Goal: Information Seeking & Learning: Check status

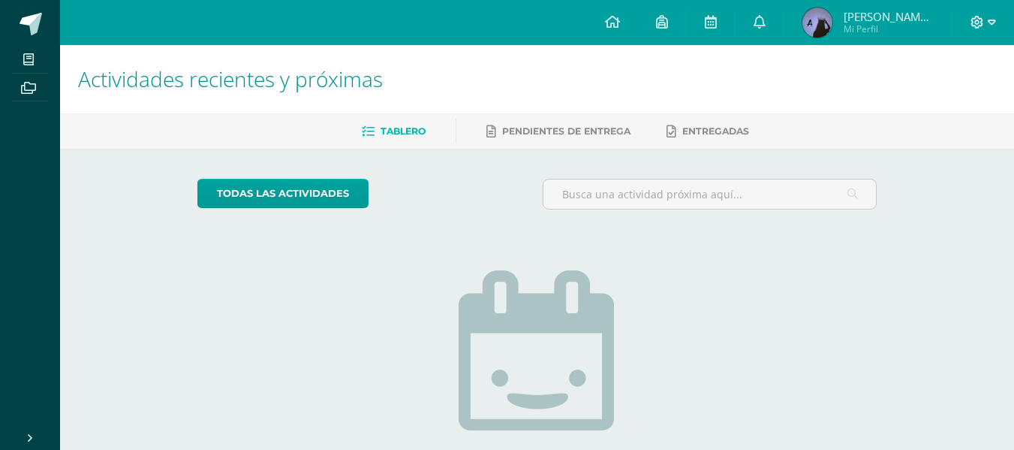
click at [990, 21] on icon at bounding box center [992, 23] width 8 height 14
click at [932, 98] on span "Cerrar sesión" at bounding box center [944, 102] width 68 height 14
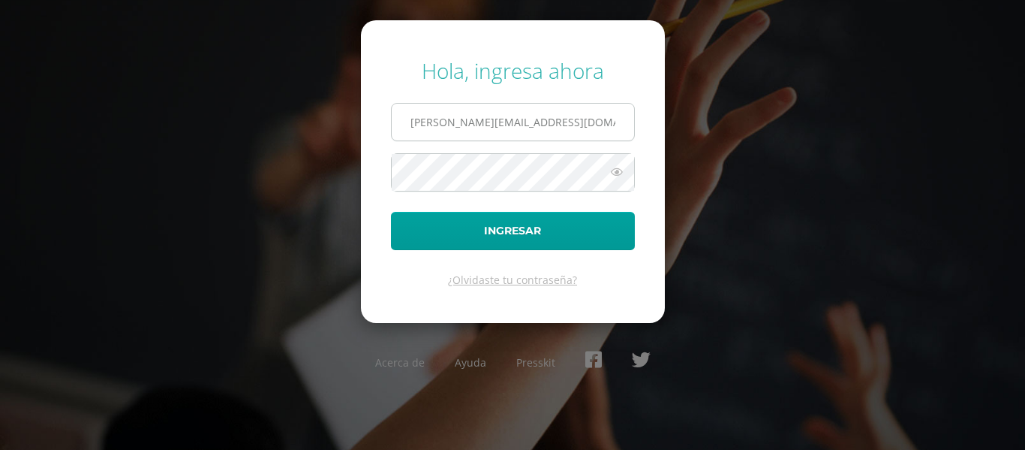
click at [443, 125] on input "miriam.r21@maiagt.org" at bounding box center [513, 122] width 242 height 37
type input "Otilia.r21@maiagt.org"
click at [391, 212] on button "Ingresar" at bounding box center [513, 231] width 244 height 38
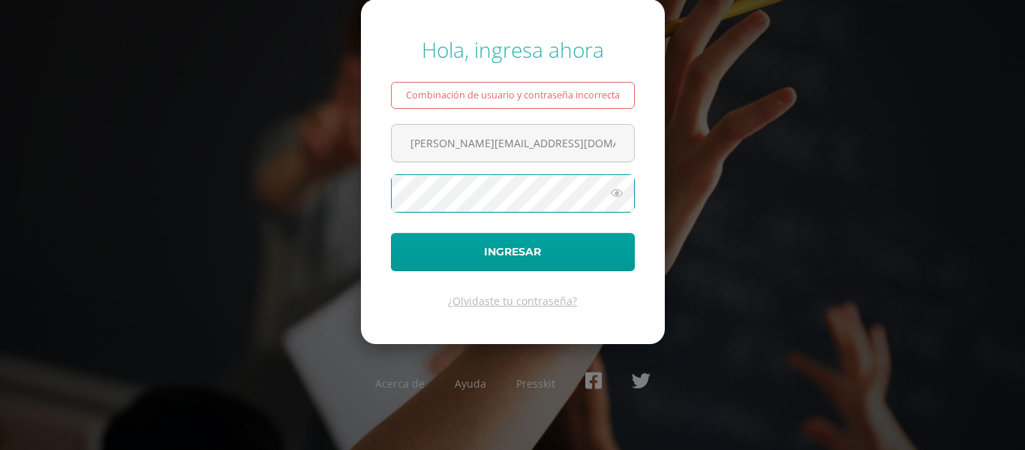
click at [391, 233] on button "Ingresar" at bounding box center [513, 252] width 244 height 38
click at [417, 145] on input "[PERSON_NAME][EMAIL_ADDRESS][DOMAIN_NAME]" at bounding box center [513, 143] width 242 height 37
type input "otilia.r21@maiagt.org"
click at [391, 233] on button "Ingresar" at bounding box center [513, 252] width 244 height 38
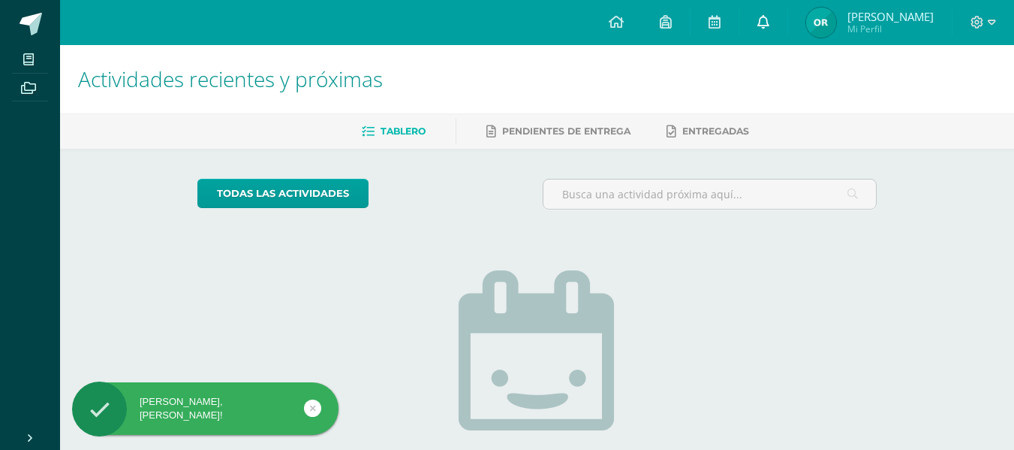
click at [769, 24] on icon at bounding box center [763, 22] width 12 height 14
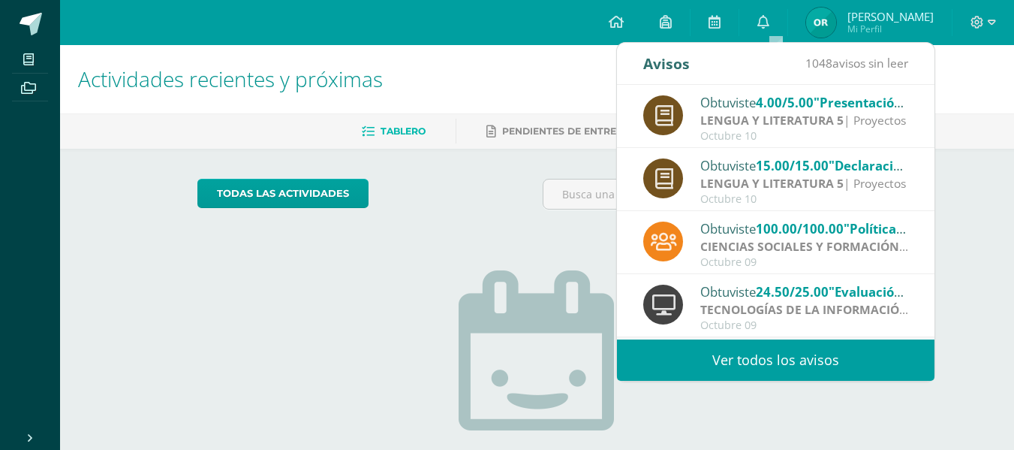
click at [787, 112] on strong "LENGUA Y LITERATURA 5" at bounding box center [771, 120] width 143 height 17
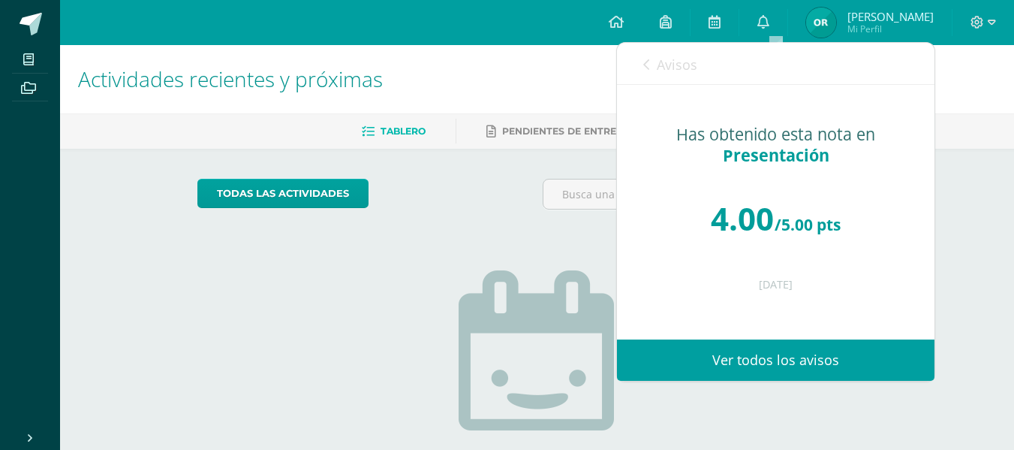
click at [647, 67] on icon at bounding box center [646, 65] width 6 height 12
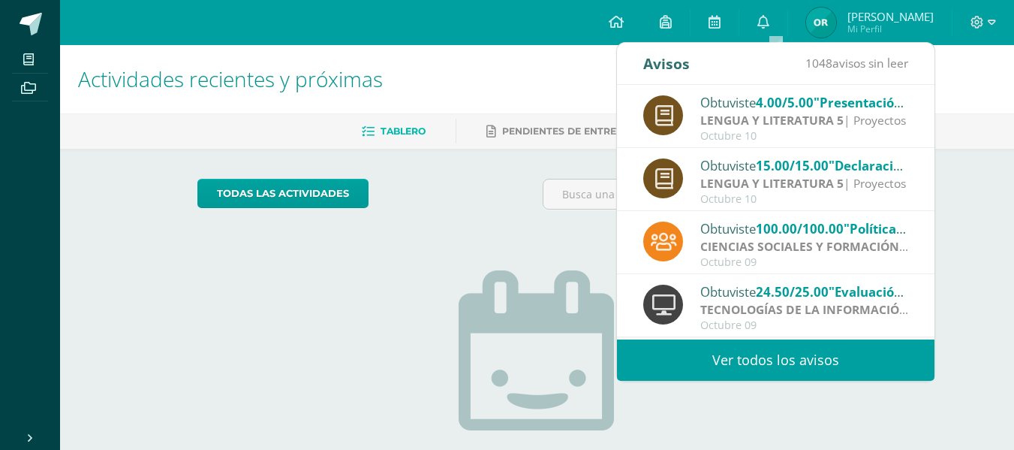
click at [748, 167] on div "Obtuviste 15.00/15.00 "Declaración personal" en LENGUA Y LITERATURA 5" at bounding box center [804, 165] width 209 height 20
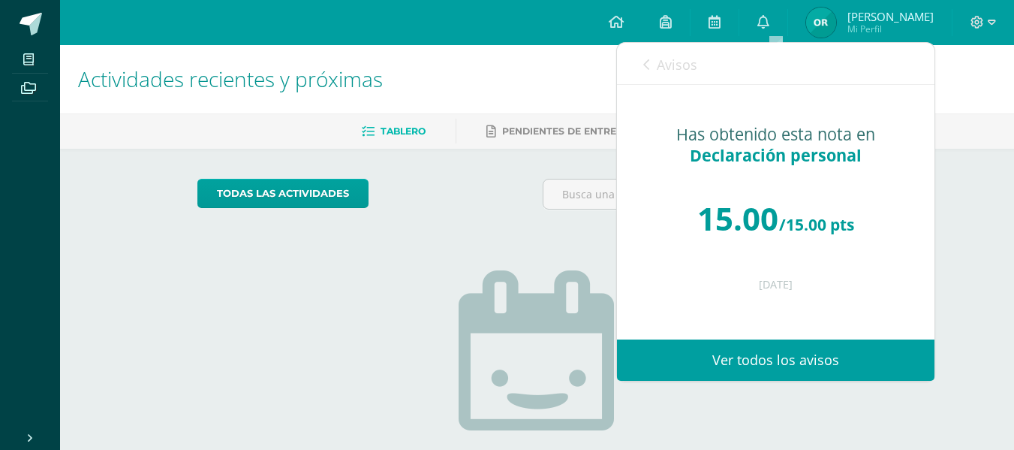
click at [645, 62] on icon at bounding box center [646, 65] width 6 height 12
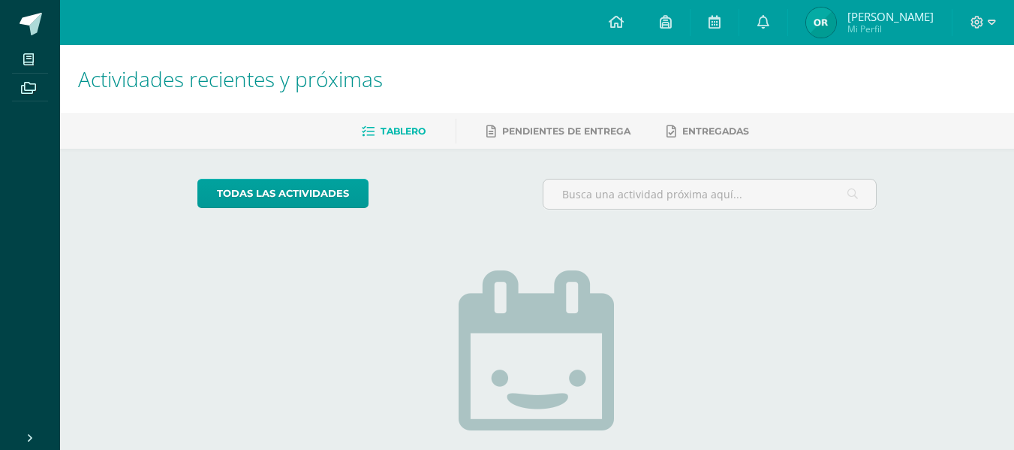
click at [587, 164] on div "todas las Actividades No tienes actividades Échale un vistazo a los demás perío…" at bounding box center [536, 381] width 739 height 464
click at [889, 17] on span "[PERSON_NAME]" at bounding box center [890, 16] width 86 height 15
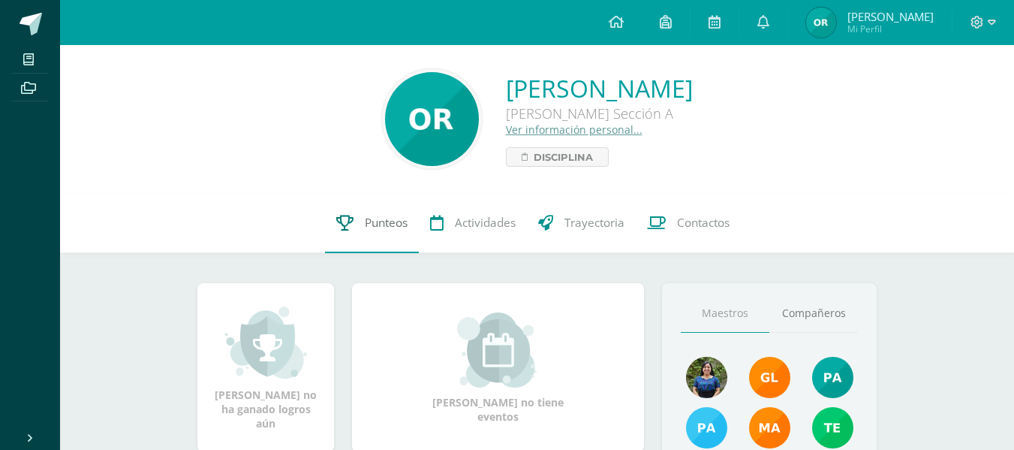
click at [381, 214] on link "Punteos" at bounding box center [372, 223] width 94 height 60
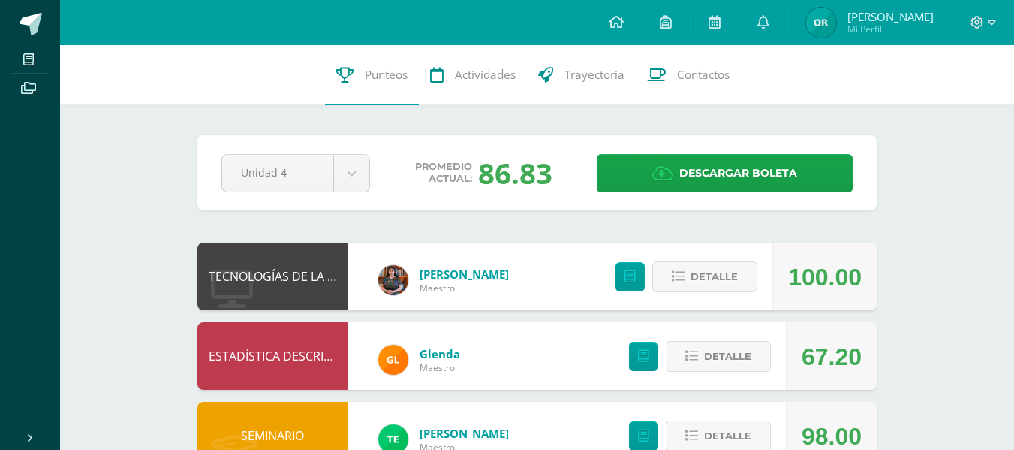
click at [1002, 21] on div at bounding box center [983, 22] width 62 height 45
click at [996, 20] on div at bounding box center [983, 22] width 62 height 45
click at [988, 21] on icon at bounding box center [992, 22] width 8 height 5
click at [931, 102] on span "Cerrar sesión" at bounding box center [944, 102] width 68 height 14
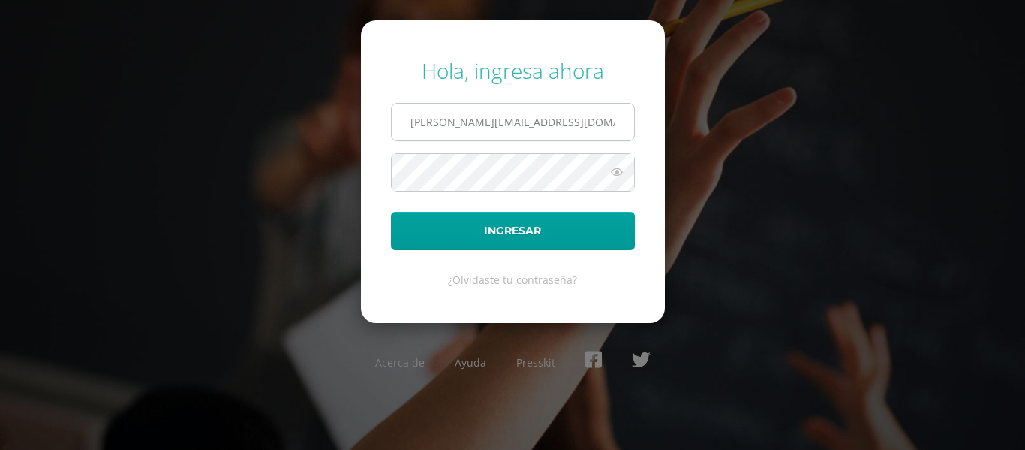
click at [442, 125] on input "miriam.r21@maiagt.org" at bounding box center [513, 122] width 242 height 37
click at [450, 127] on input "kandy.r21@maiagt.org" at bounding box center [513, 122] width 242 height 37
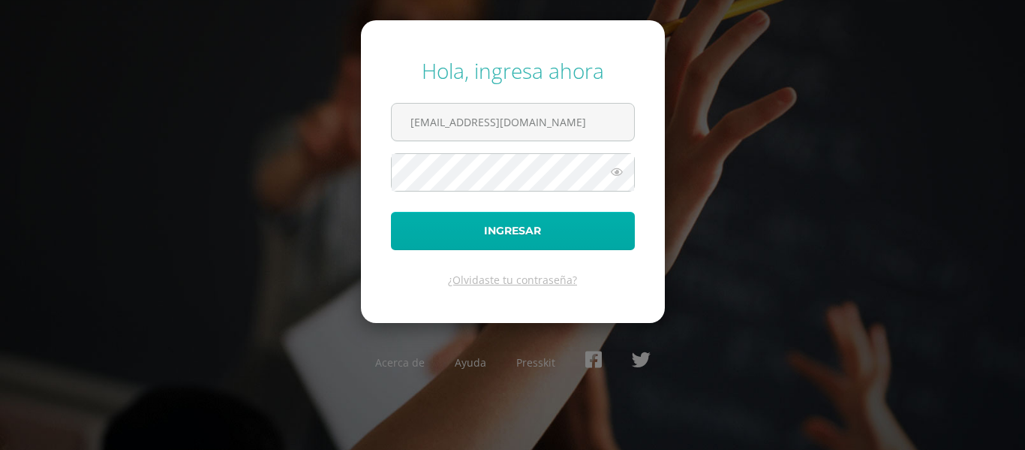
type input "[EMAIL_ADDRESS][DOMAIN_NAME]"
click at [481, 227] on button "Ingresar" at bounding box center [513, 231] width 244 height 38
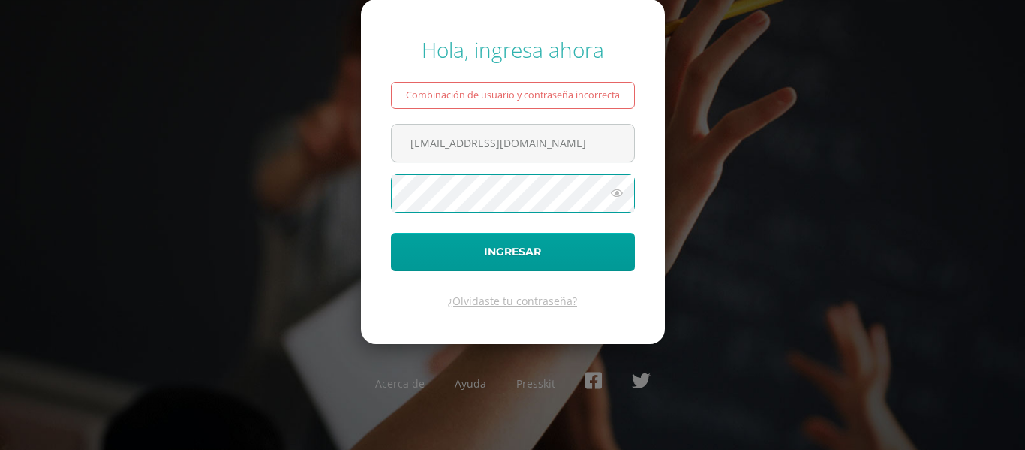
click at [391, 233] on button "Ingresar" at bounding box center [513, 252] width 244 height 38
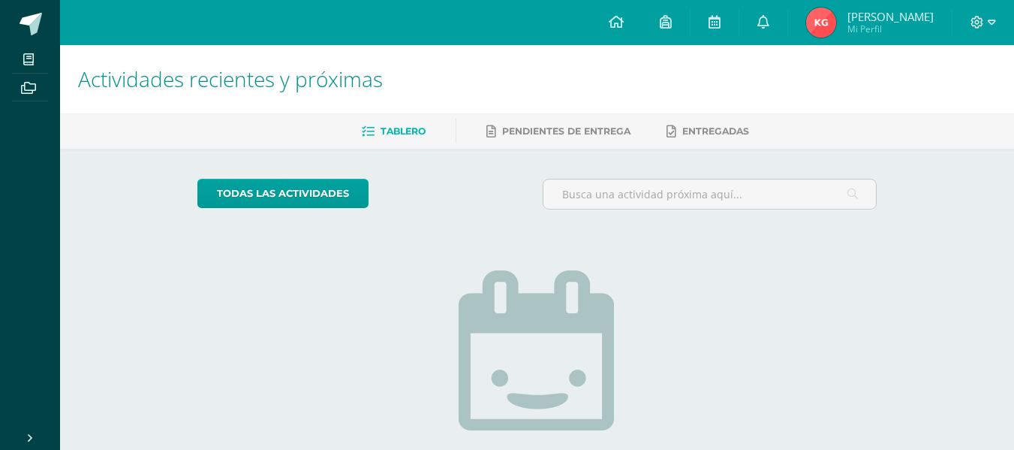
click at [886, 26] on span "Mi Perfil" at bounding box center [890, 29] width 86 height 13
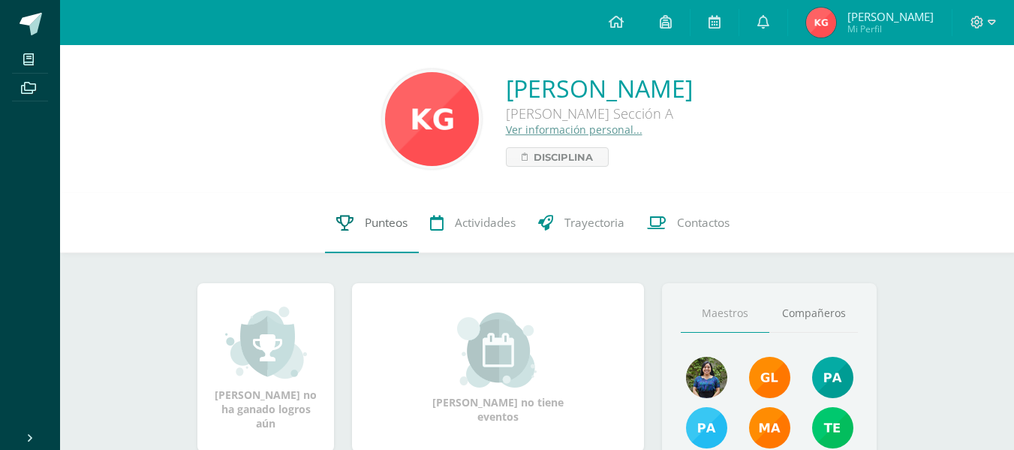
click at [381, 220] on span "Punteos" at bounding box center [386, 223] width 43 height 16
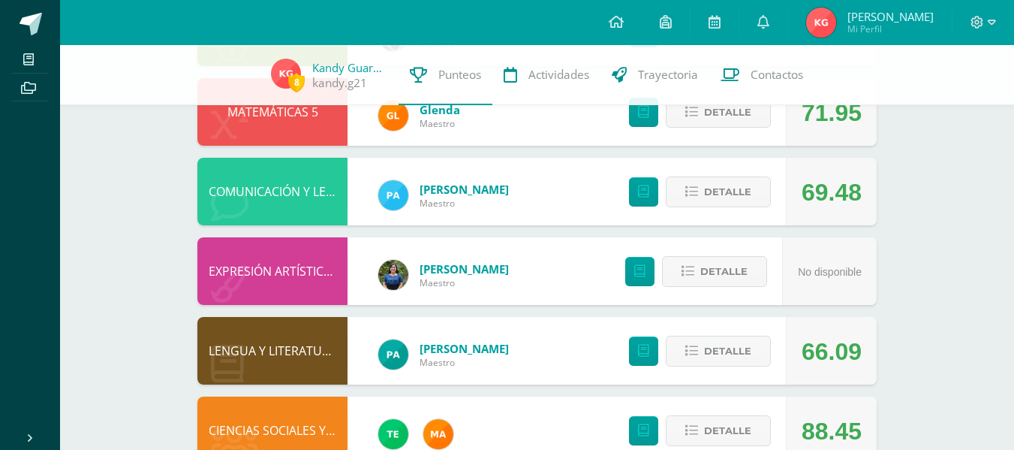
scroll to position [521, 0]
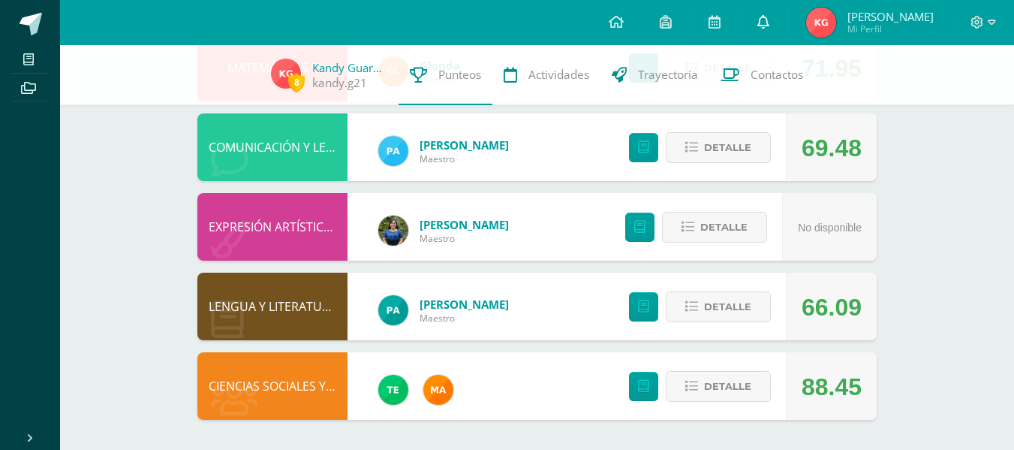
click at [769, 22] on icon at bounding box center [763, 22] width 12 height 14
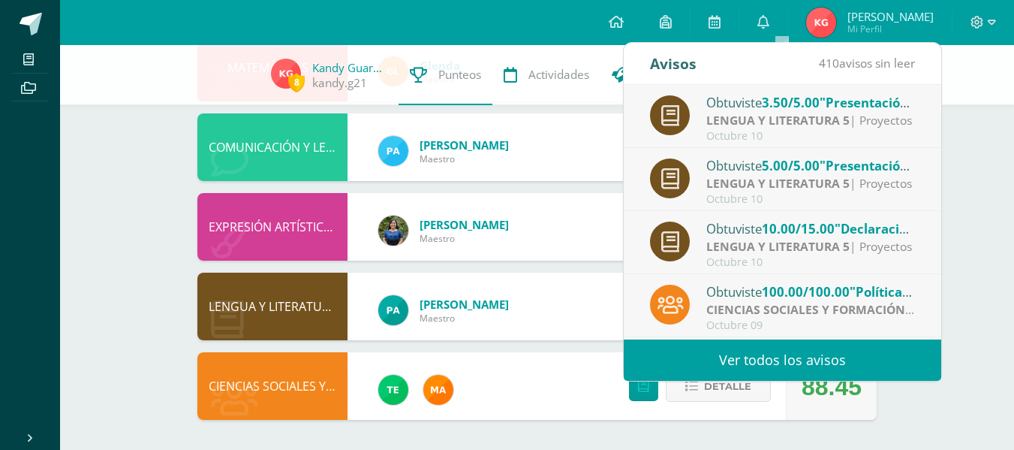
scroll to position [26, 0]
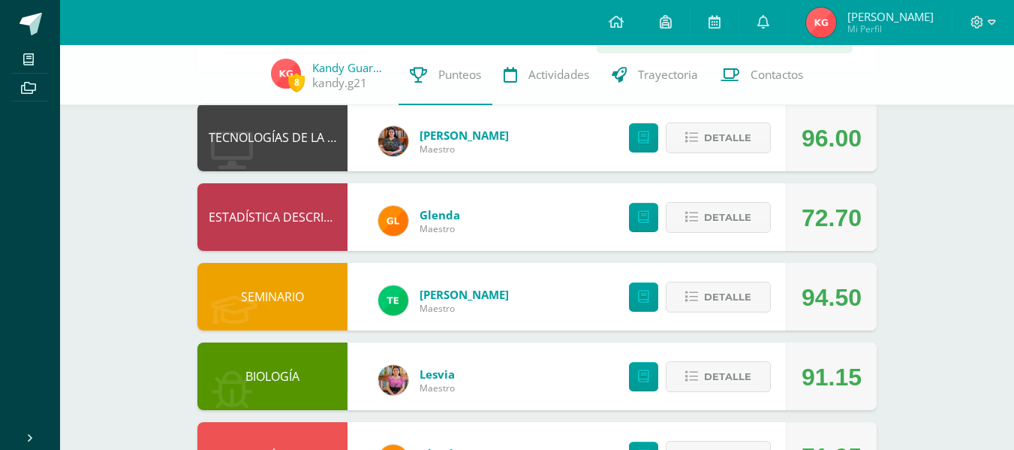
scroll to position [0, 0]
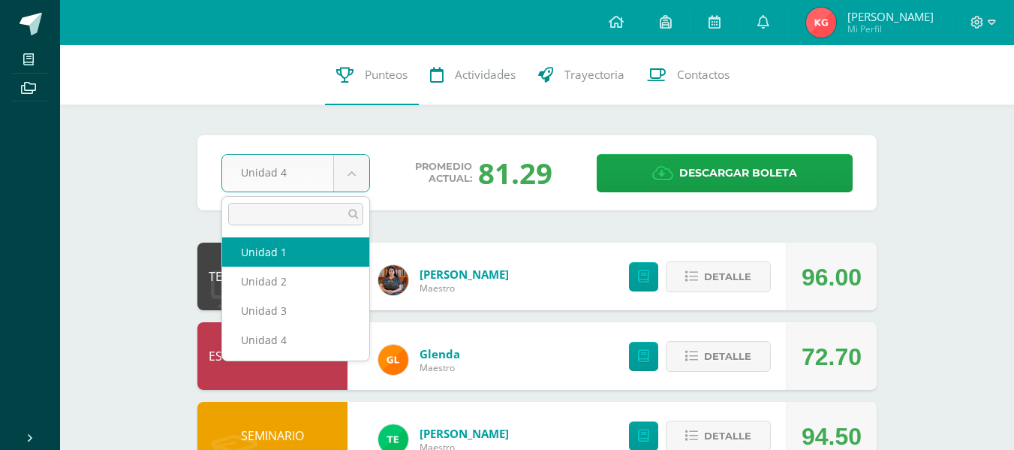
select select "Unidad 1"
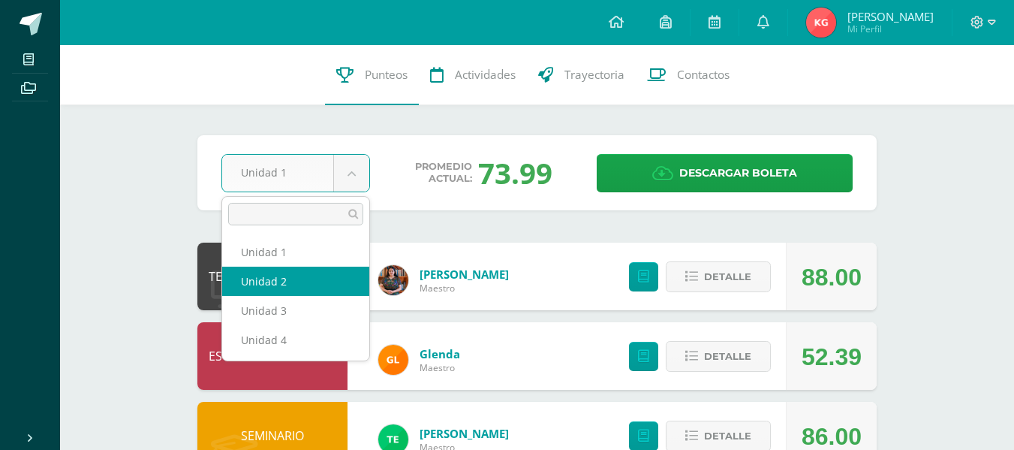
select select "Unidad 2"
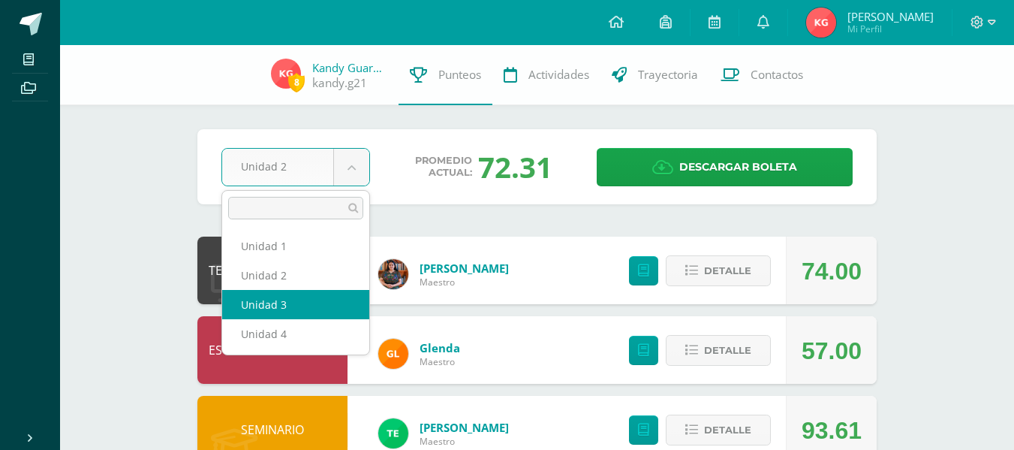
select select "Unidad 3"
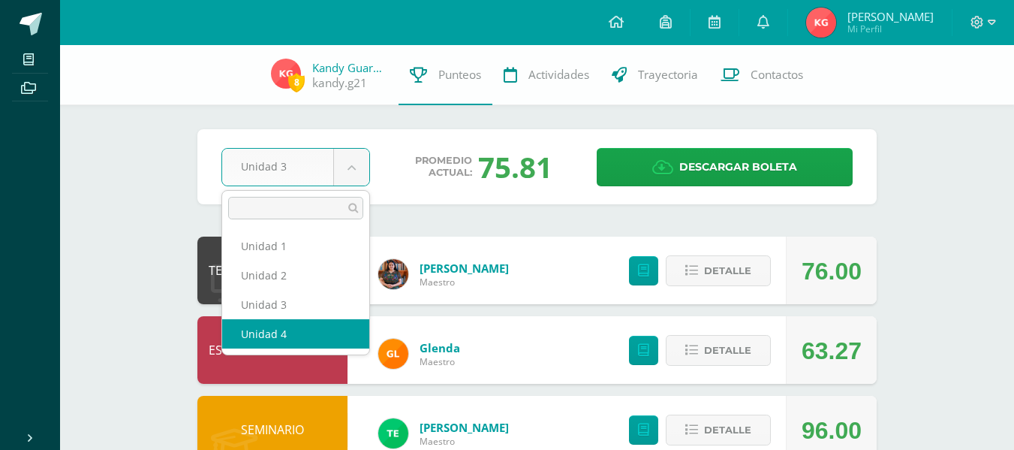
select select "Unidad 4"
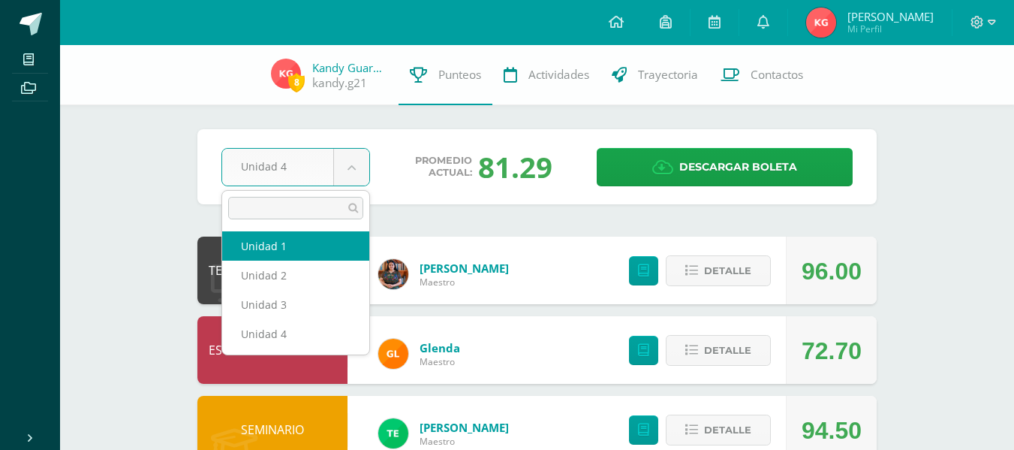
select select "Unidad 1"
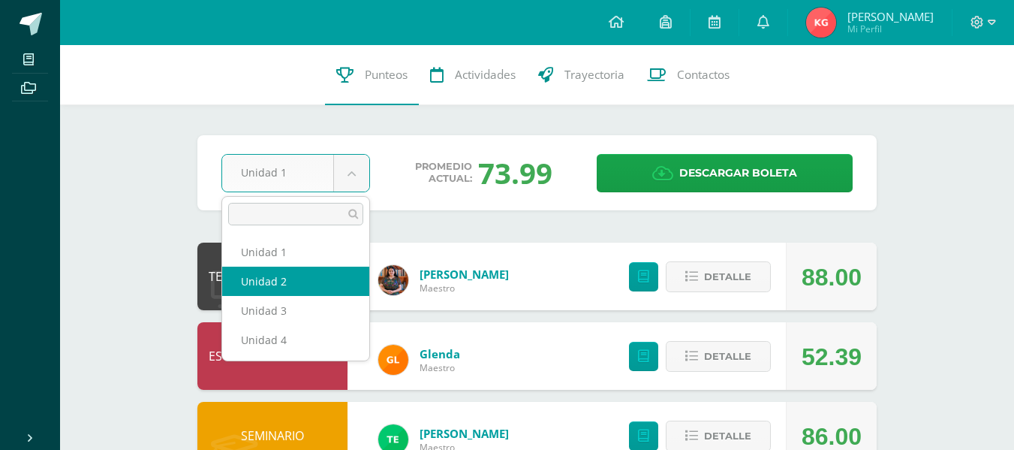
select select "Unidad 2"
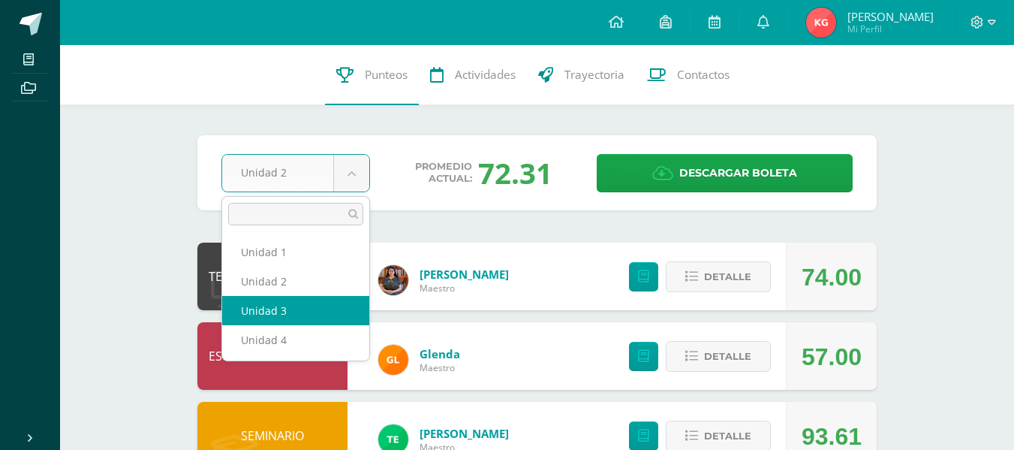
select select "Unidad 3"
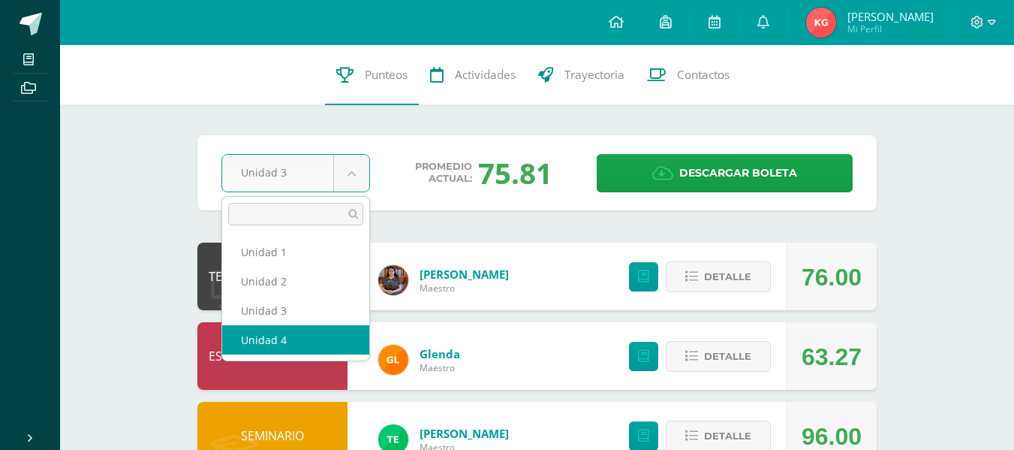
select select "Unidad 4"
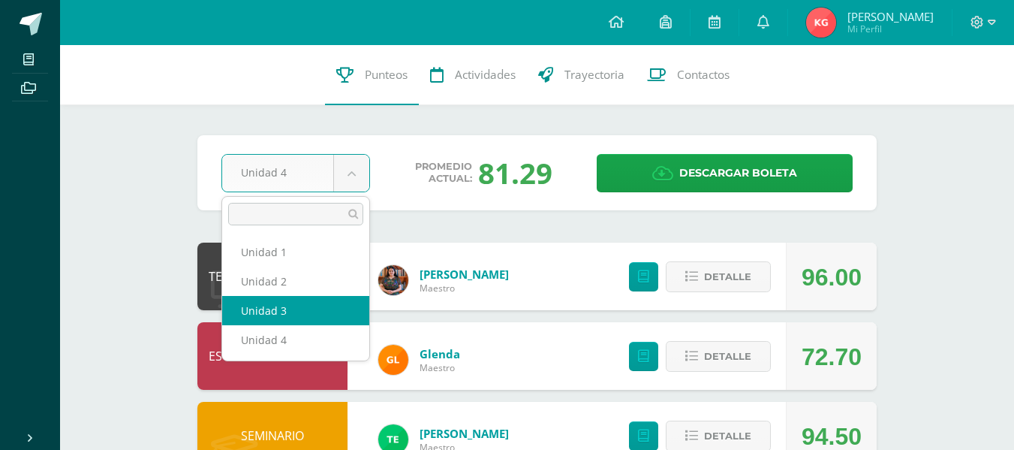
select select "Unidad 3"
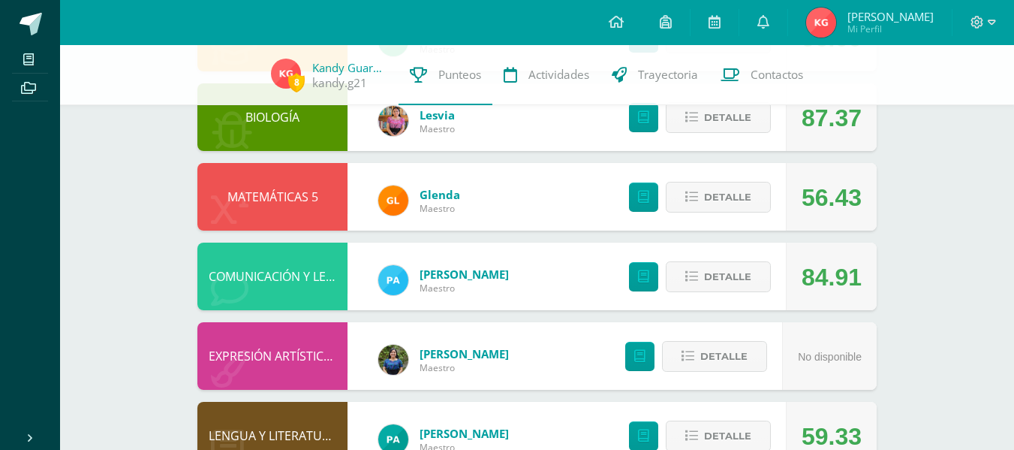
scroll to position [390, 0]
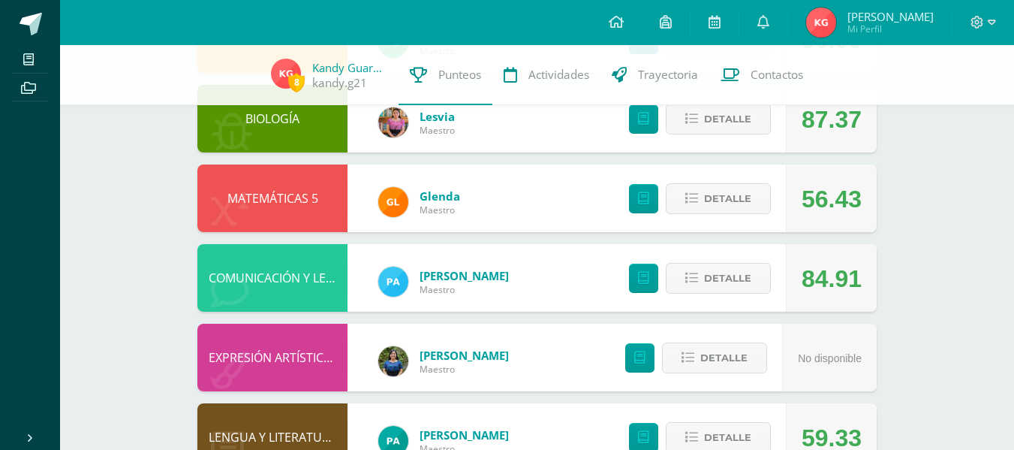
click at [977, 160] on div "8 [PERSON_NAME] [PERSON_NAME].g21 Punteos Actividades Trayectoria Contactos Pen…" at bounding box center [537, 117] width 954 height 925
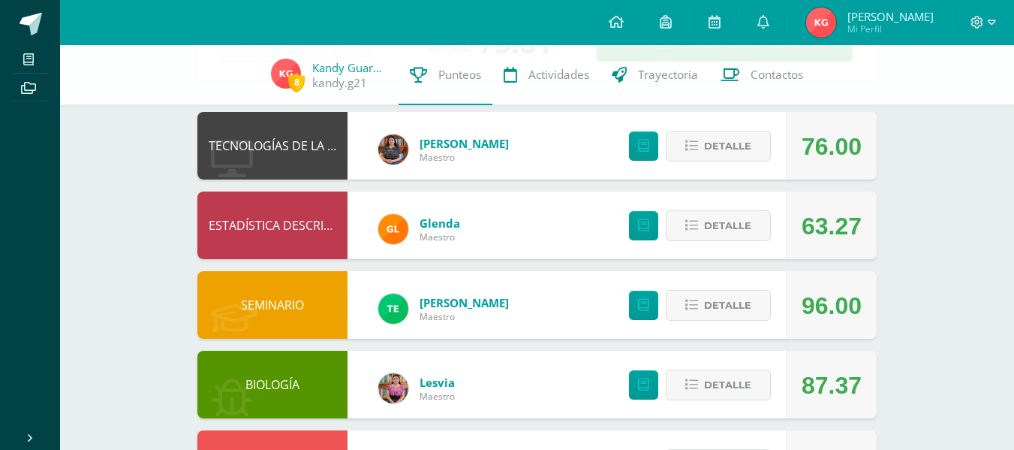
scroll to position [0, 0]
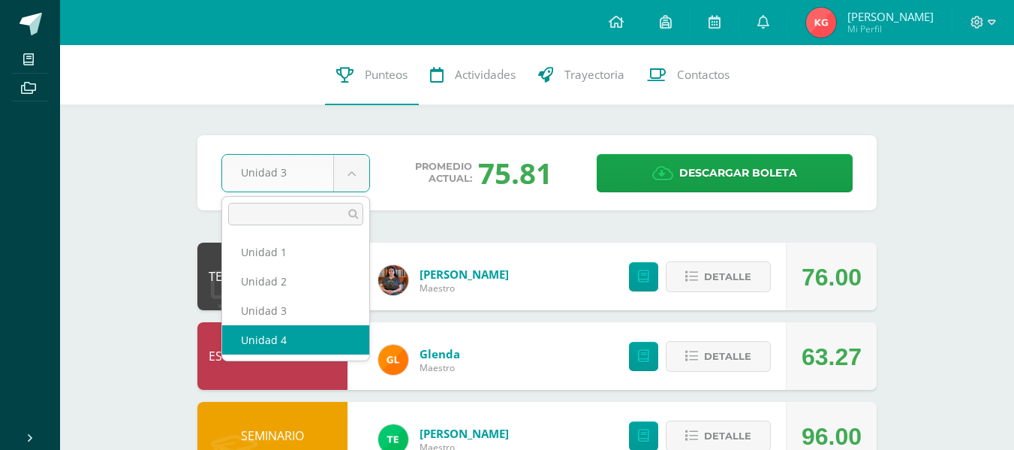
select select "Unidad 4"
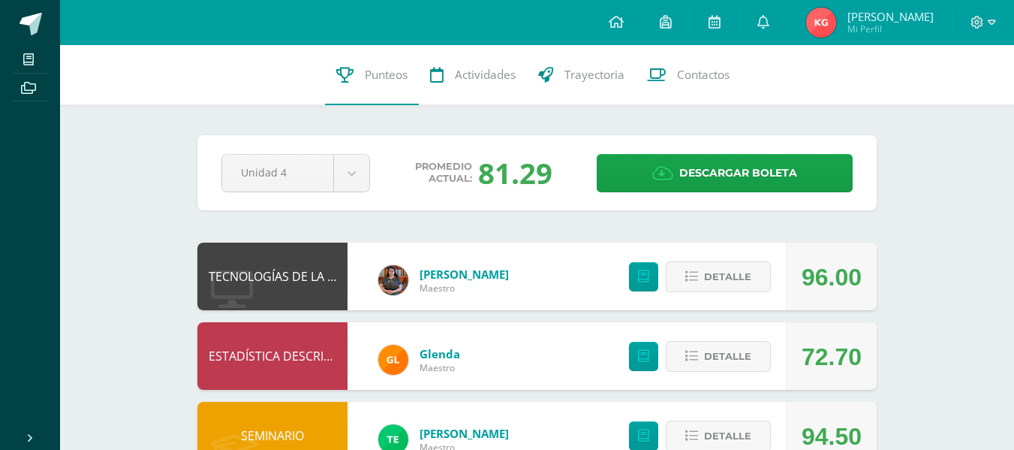
click at [996, 24] on div at bounding box center [983, 22] width 62 height 45
click at [988, 17] on icon at bounding box center [992, 23] width 8 height 14
click at [940, 101] on span "Cerrar sesión" at bounding box center [944, 102] width 68 height 14
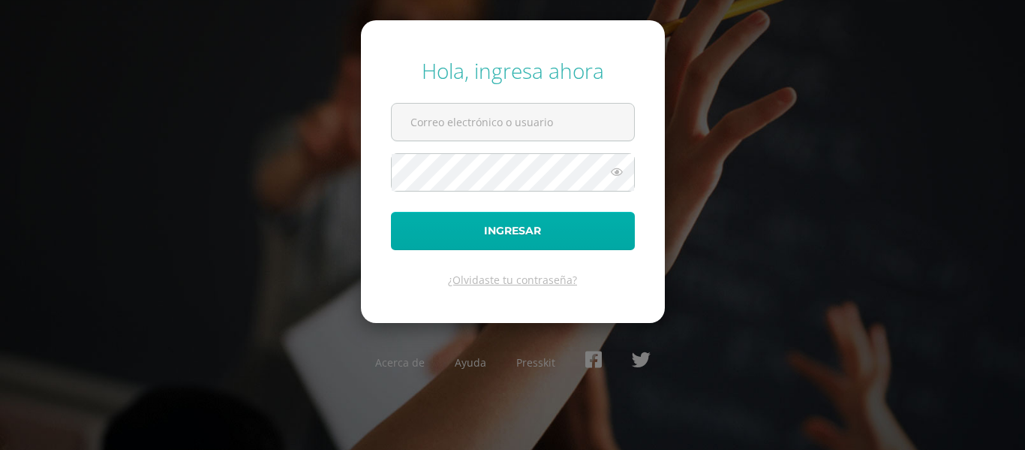
type input "[PERSON_NAME][EMAIL_ADDRESS][DOMAIN_NAME]"
click at [590, 227] on button "Ingresar" at bounding box center [513, 231] width 244 height 38
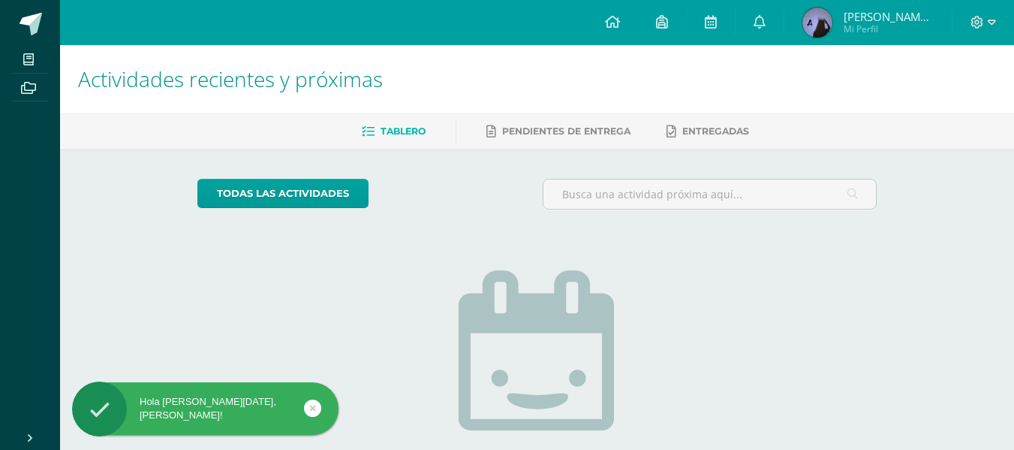
click at [850, 27] on span "Mi Perfil" at bounding box center [889, 29] width 90 height 13
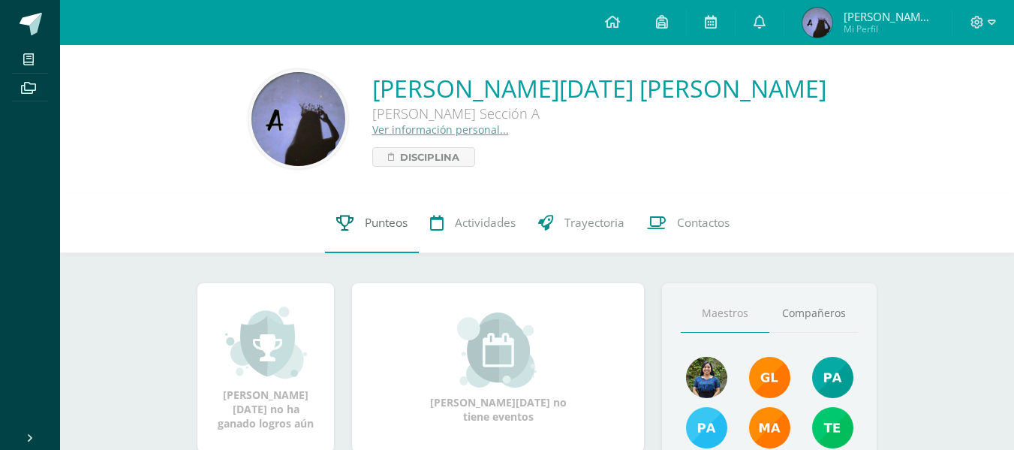
click at [405, 237] on link "Punteos" at bounding box center [372, 223] width 94 height 60
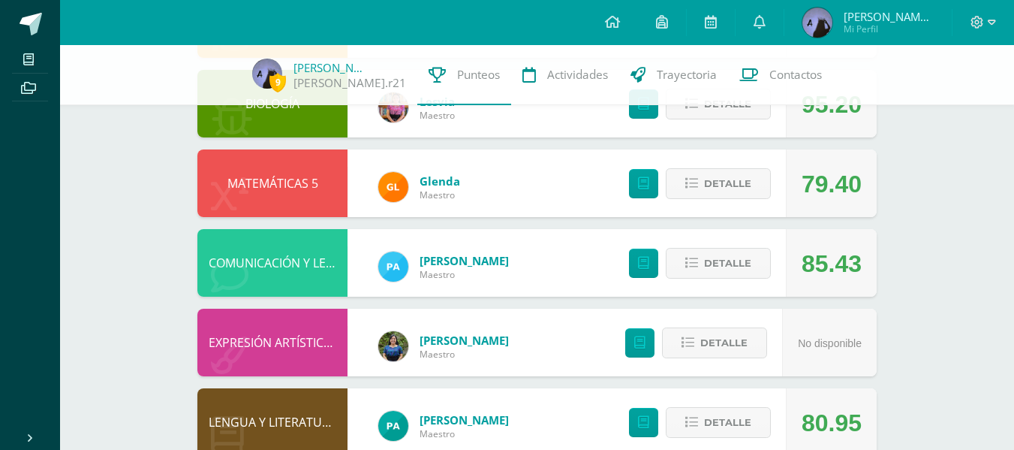
scroll to position [521, 0]
